Goal: Find specific page/section: Find specific page/section

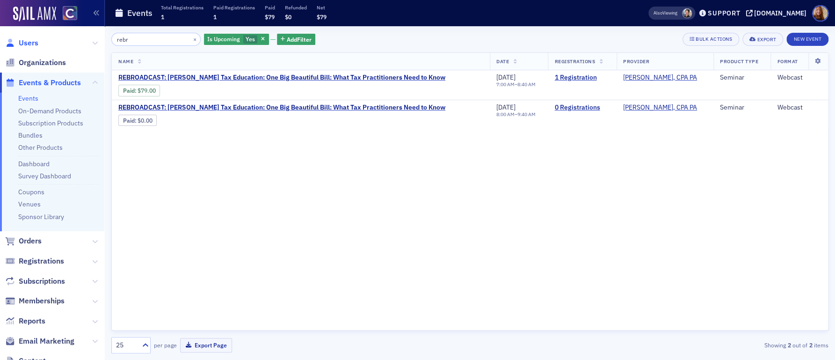
click at [33, 41] on span "Users" at bounding box center [29, 43] width 20 height 10
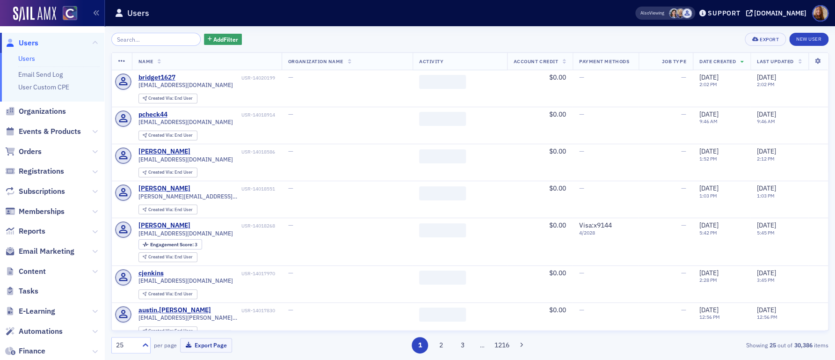
click at [133, 39] on input "search" at bounding box center [155, 39] width 89 height 13
click at [386, 40] on div "Add Filter Export New User" at bounding box center [469, 39] width 717 height 13
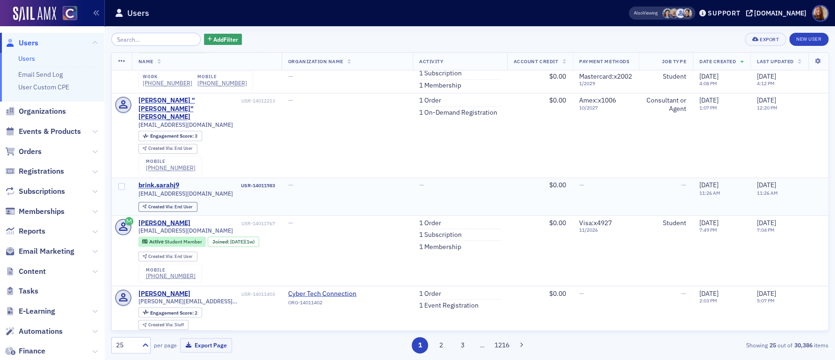
scroll to position [789, 0]
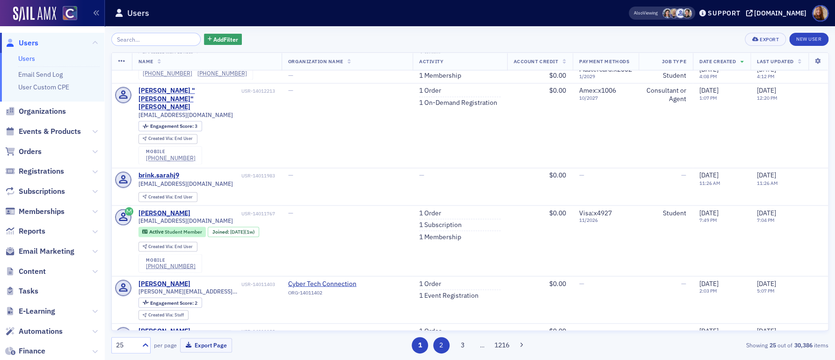
click at [442, 344] on button "2" at bounding box center [441, 345] width 16 height 16
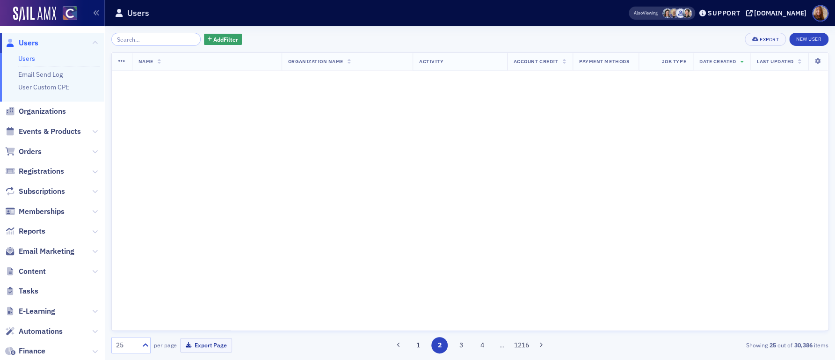
scroll to position [0, 0]
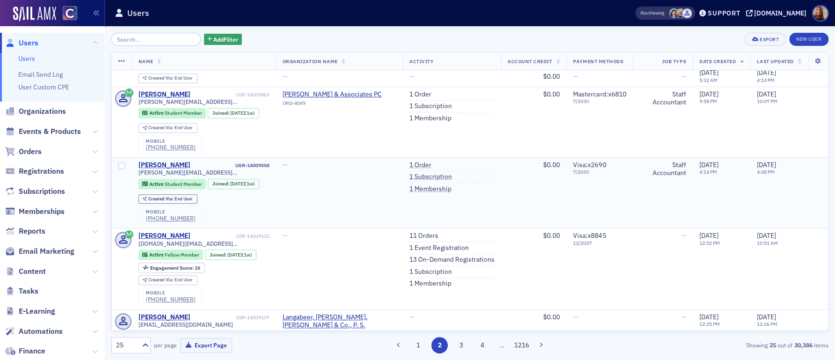
scroll to position [342, 0]
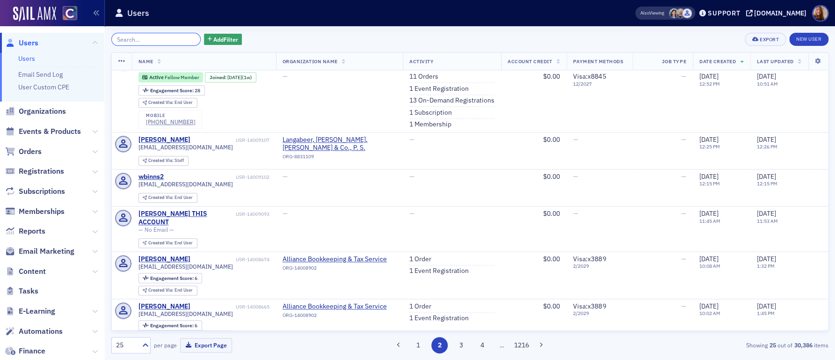
click at [133, 43] on input "search" at bounding box center [155, 39] width 89 height 13
paste input "auditconsultingeducation"
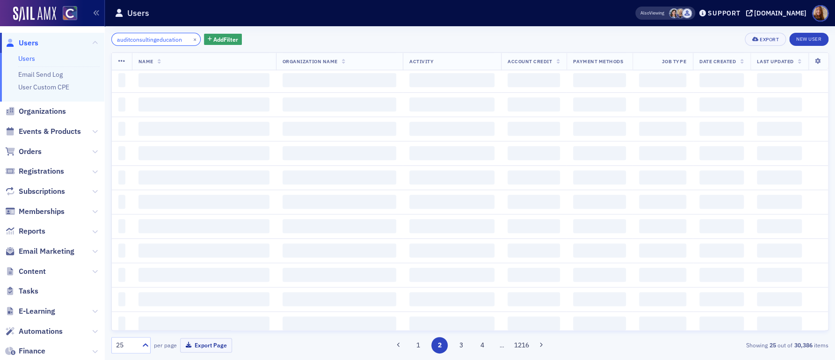
scroll to position [0, 2]
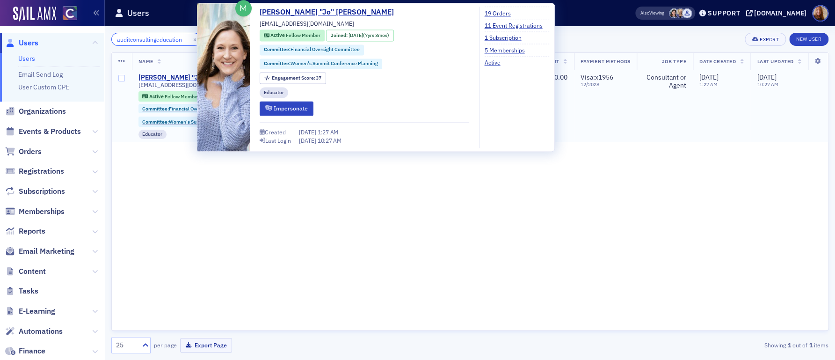
type input "auditconsultingeducation"
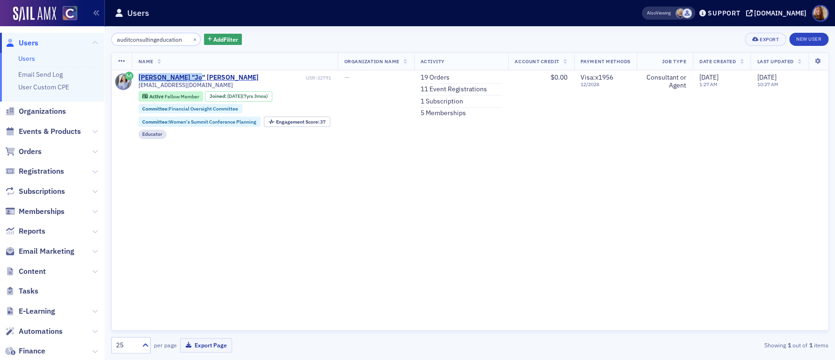
click at [34, 60] on link "Users" at bounding box center [26, 58] width 17 height 8
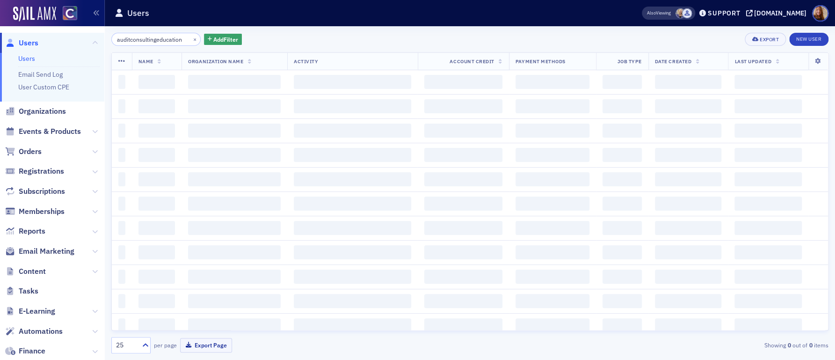
scroll to position [0, 2]
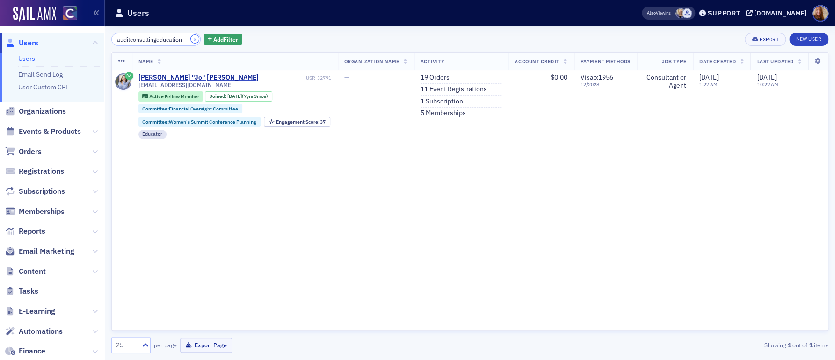
click at [191, 42] on button "×" at bounding box center [195, 39] width 8 height 8
